Goal: Find specific page/section: Find specific page/section

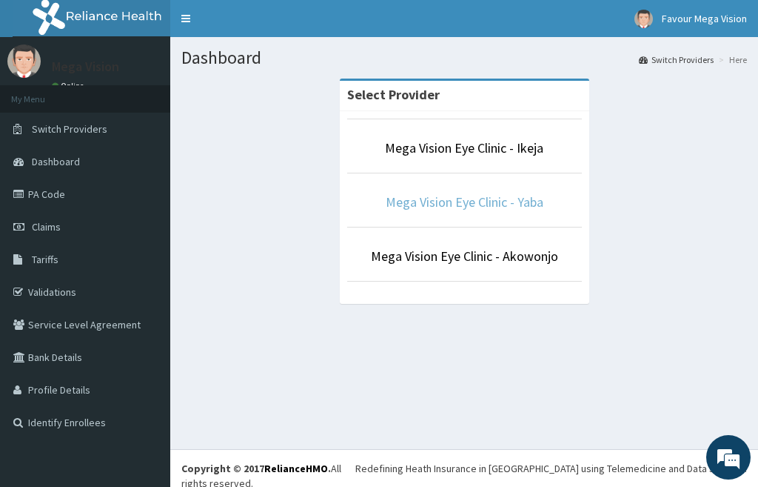
click at [405, 204] on link "Mega Vision Eye Clinic - Yaba" at bounding box center [465, 201] width 158 height 17
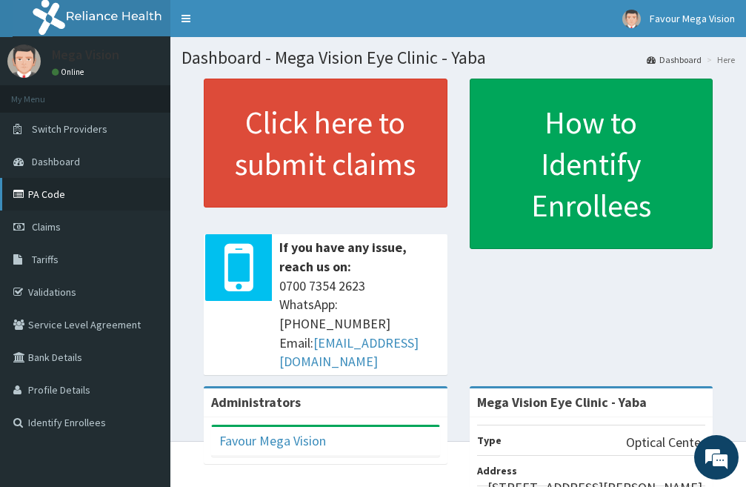
click at [35, 190] on link "PA Code" at bounding box center [85, 194] width 170 height 33
